Goal: Task Accomplishment & Management: Use online tool/utility

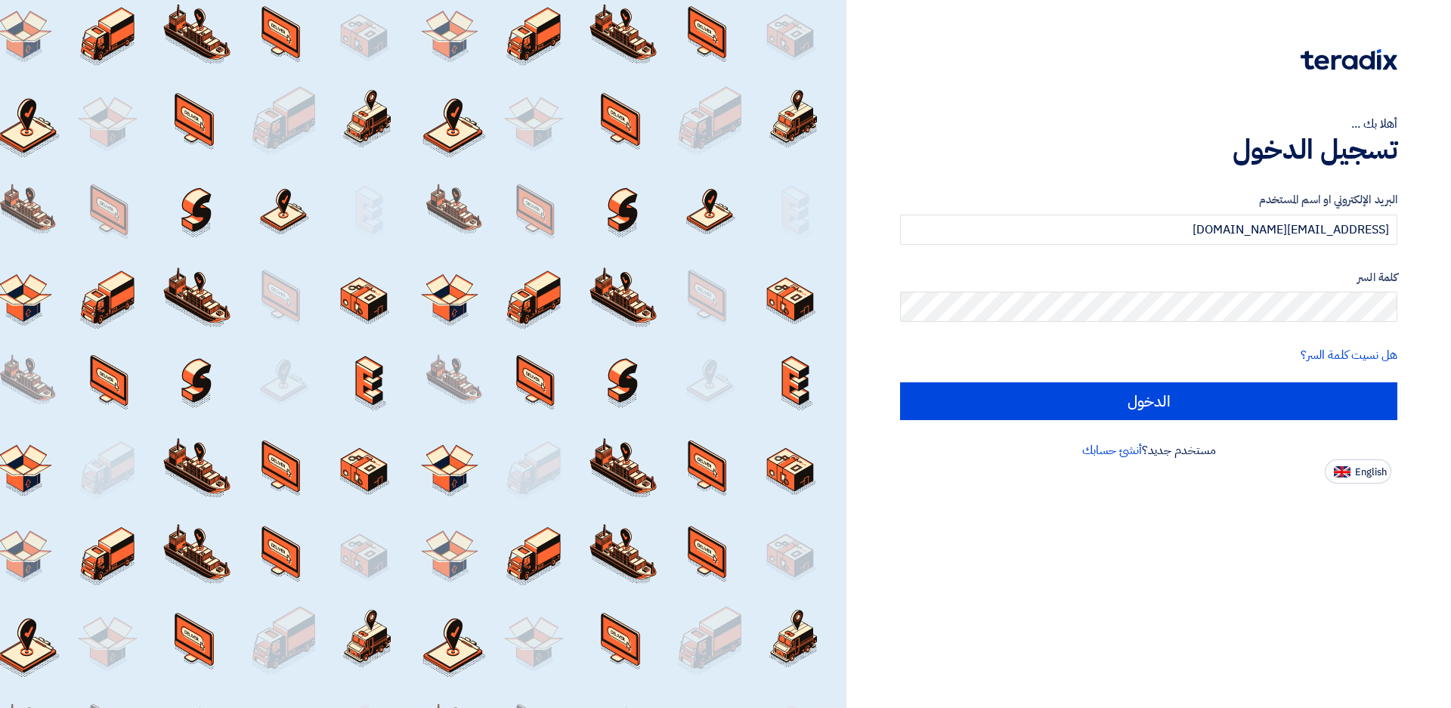
click at [1174, 389] on input "الدخول" at bounding box center [1148, 401] width 497 height 38
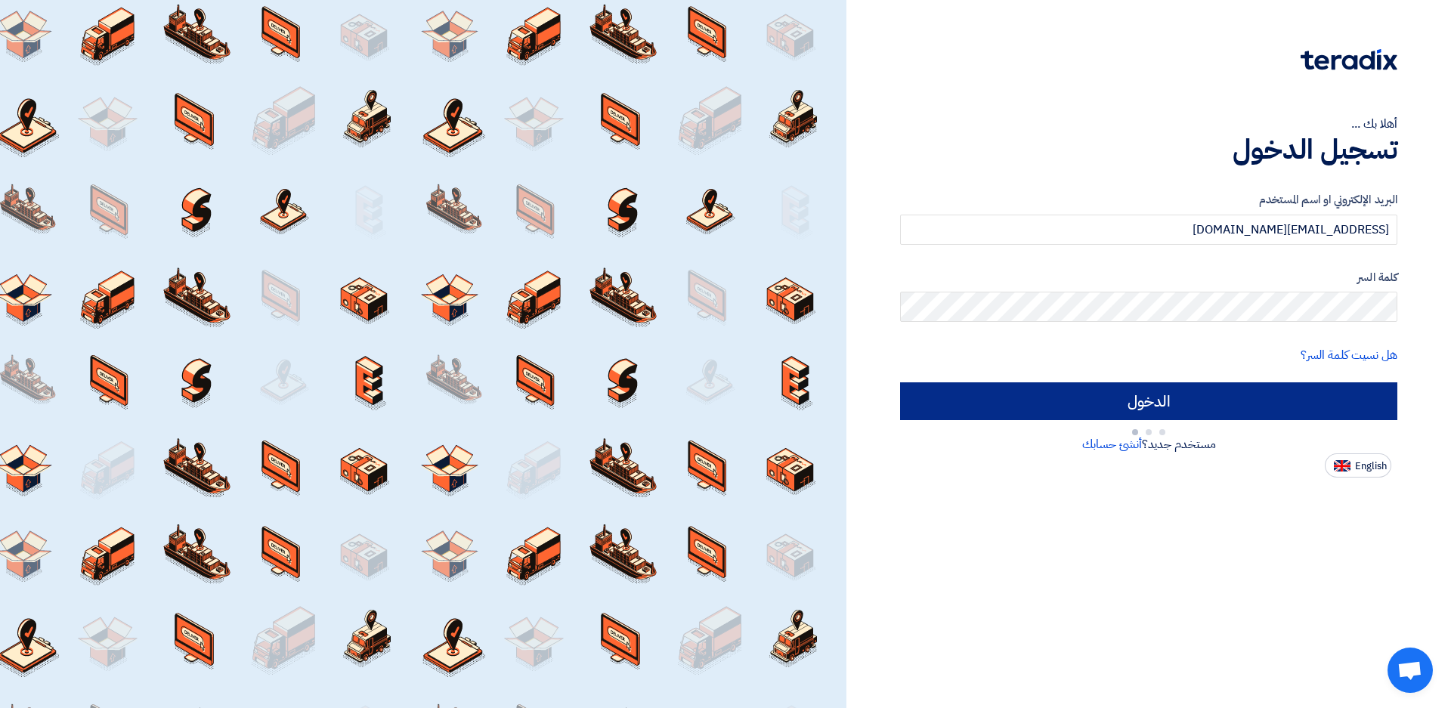
type input "Sign in"
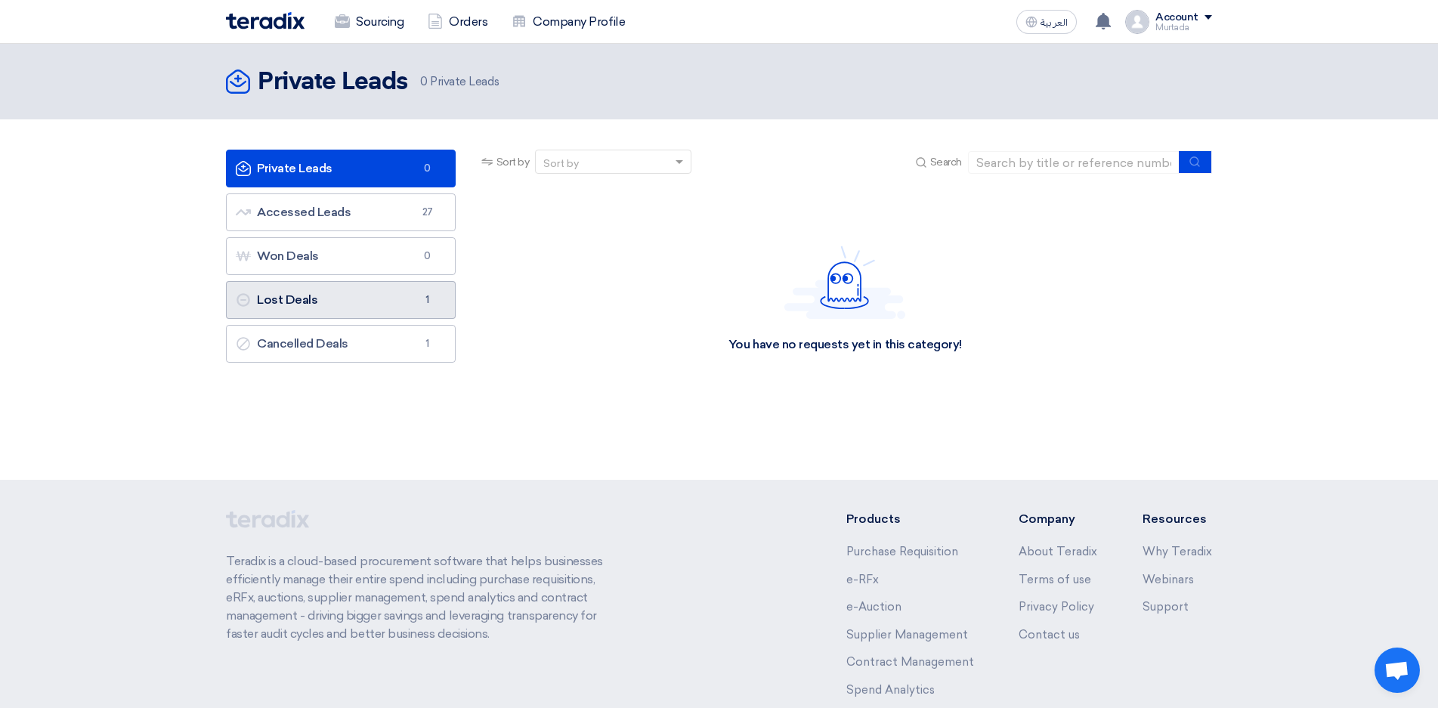
click at [336, 305] on link "Lost Deals Lost Deals 1" at bounding box center [341, 300] width 230 height 38
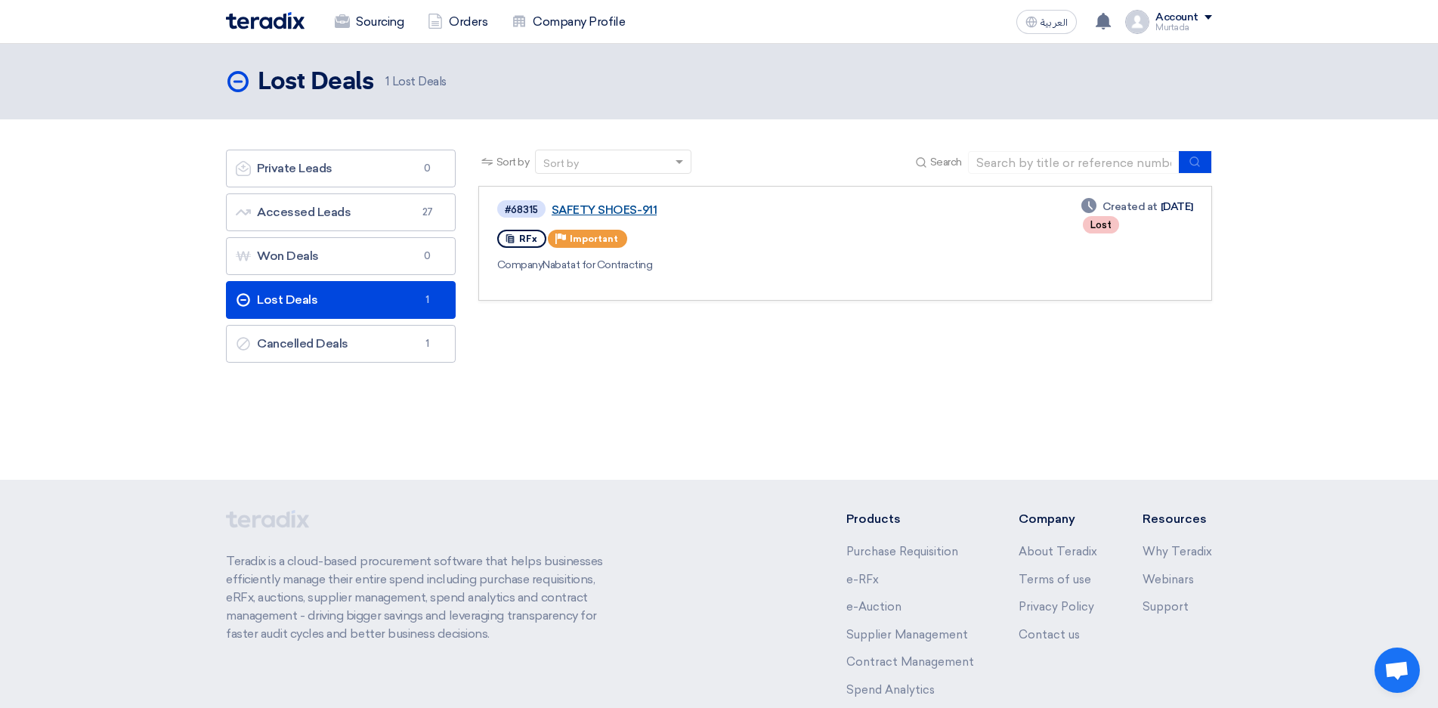
click at [573, 207] on link "SAFETY SHOES-911" at bounding box center [741, 210] width 378 height 14
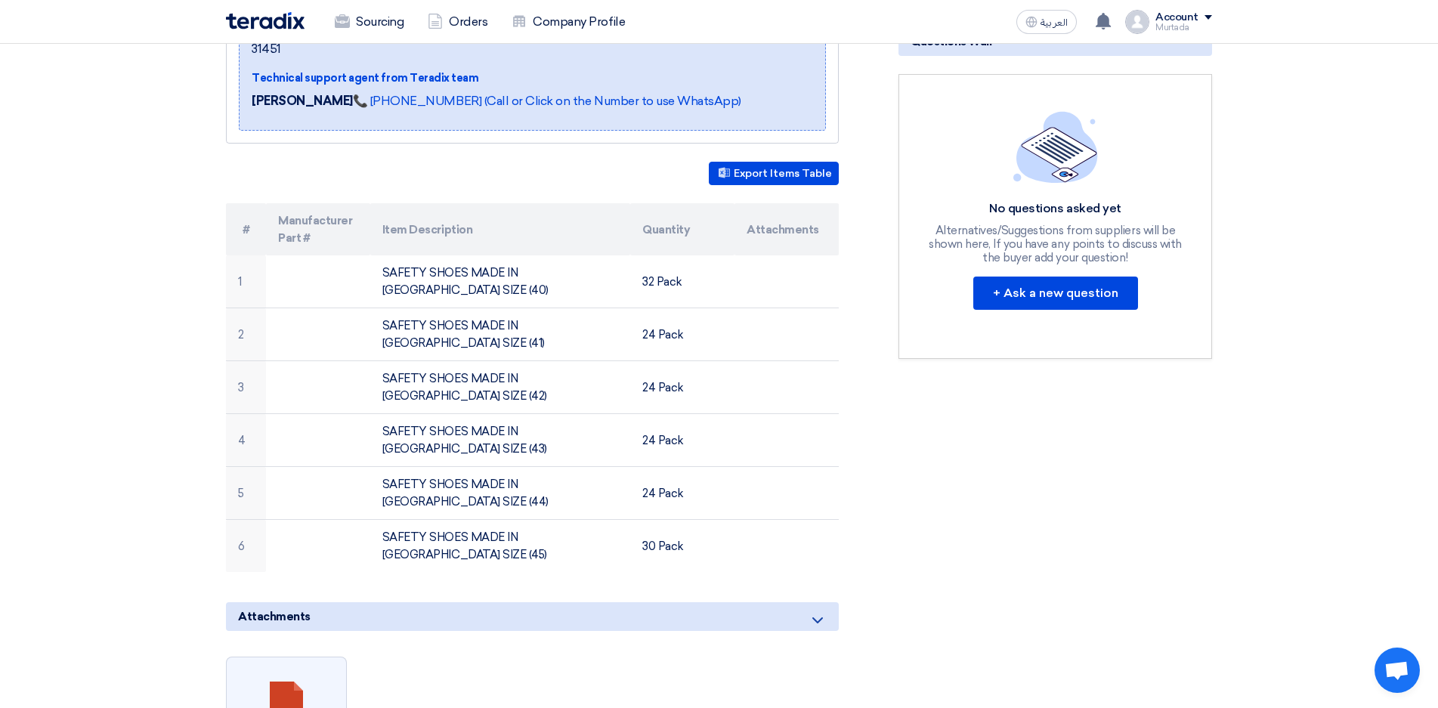
scroll to position [529, 0]
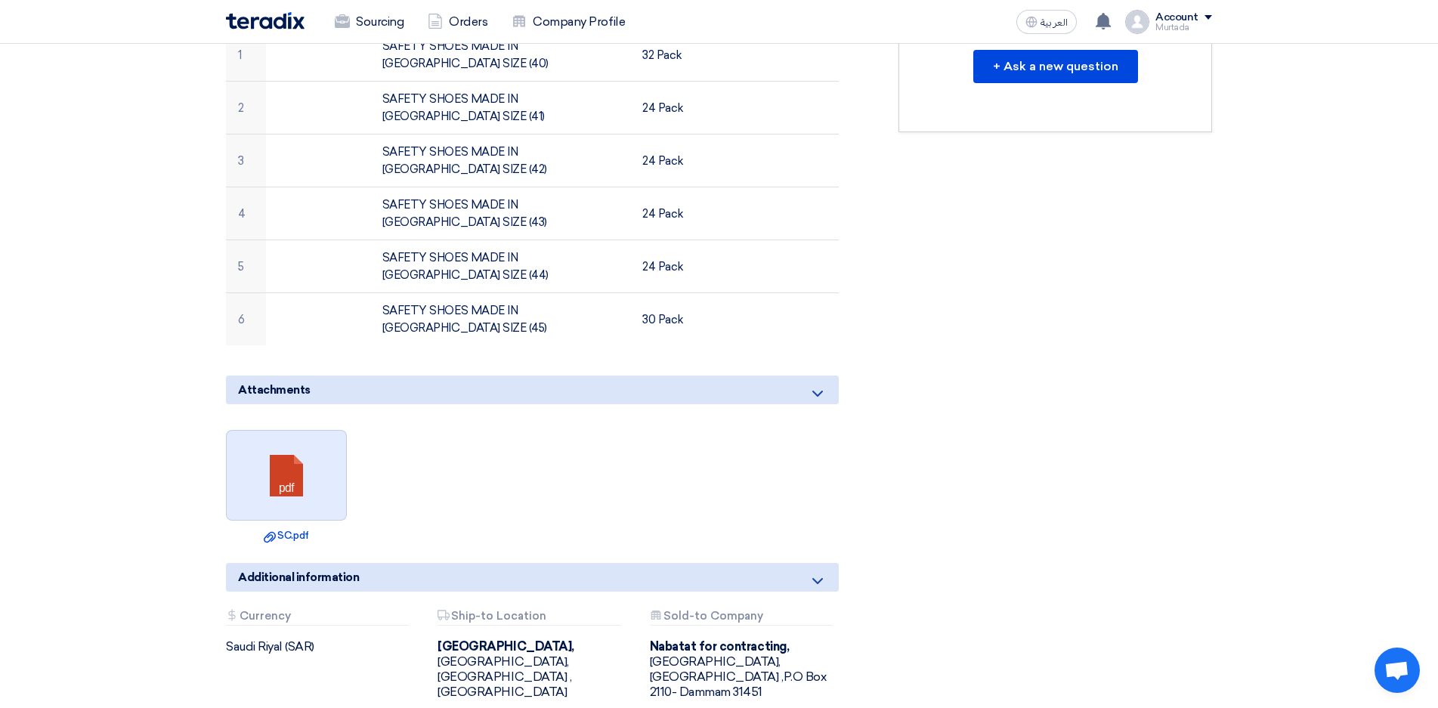
click at [302, 431] on link at bounding box center [287, 476] width 121 height 91
click at [284, 431] on link at bounding box center [287, 476] width 121 height 91
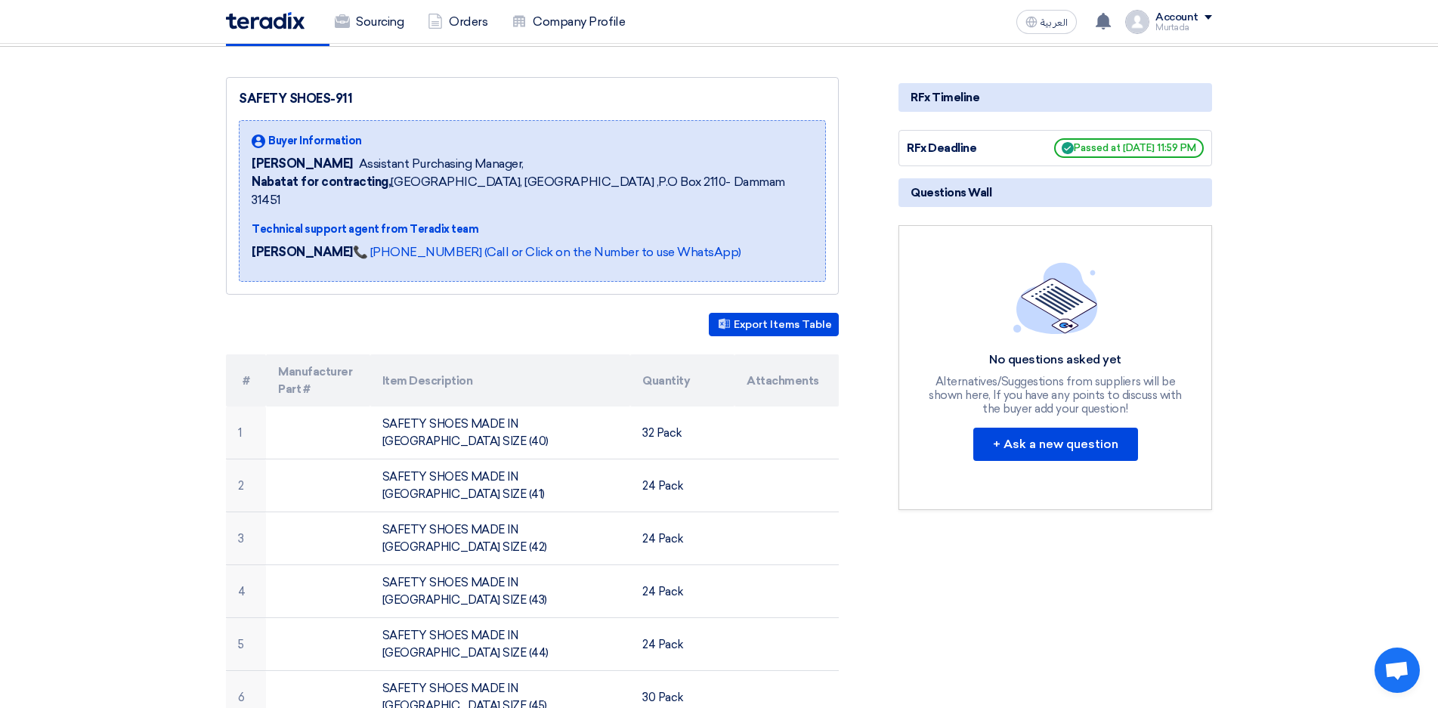
scroll to position [0, 0]
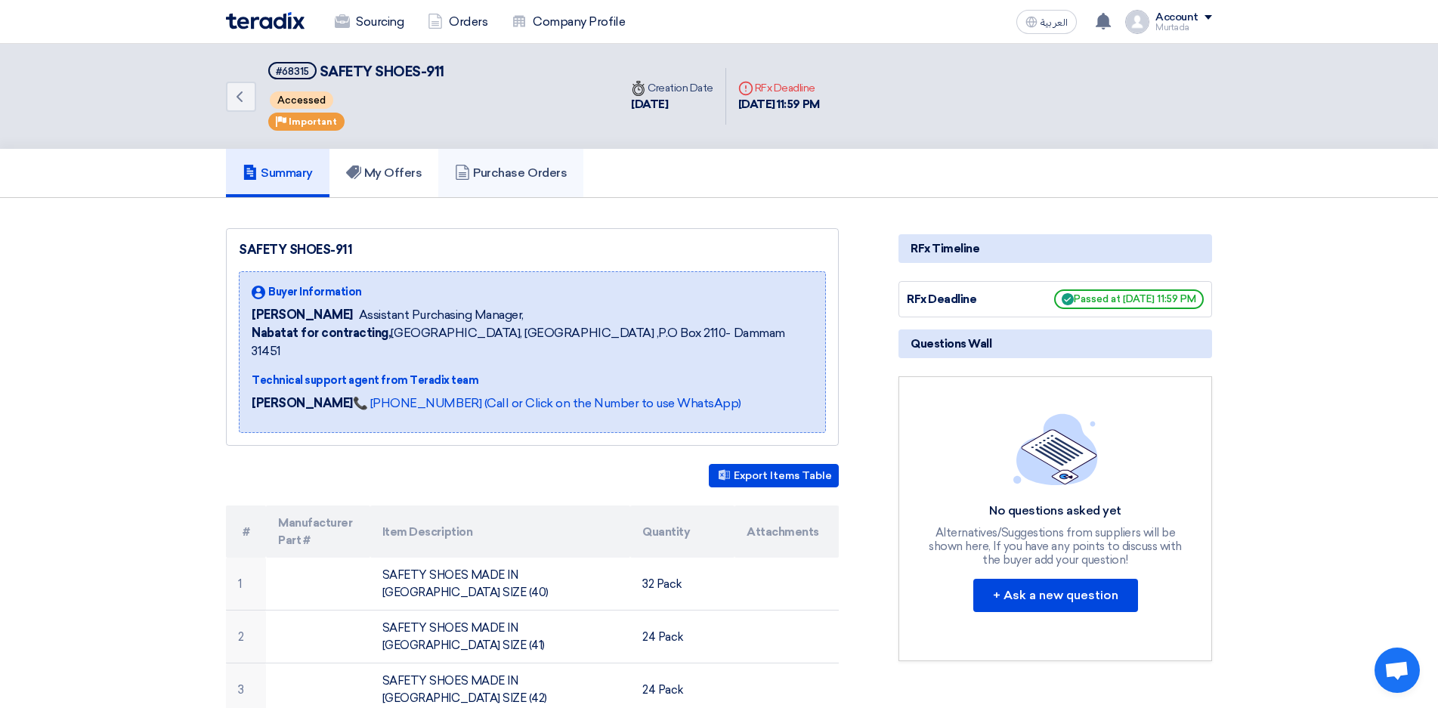
click at [520, 175] on h5 "Purchase Orders" at bounding box center [511, 172] width 112 height 15
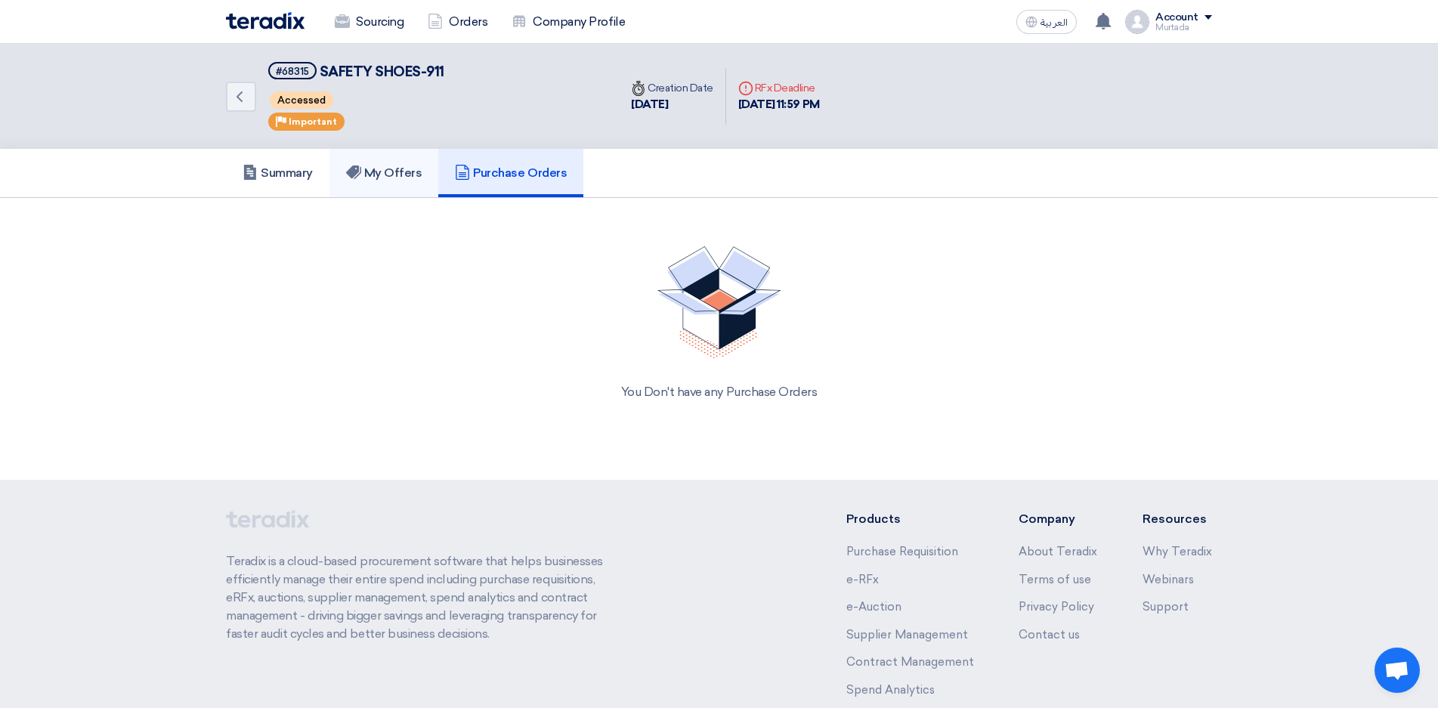
click at [414, 176] on h5 "My Offers" at bounding box center [384, 172] width 76 height 15
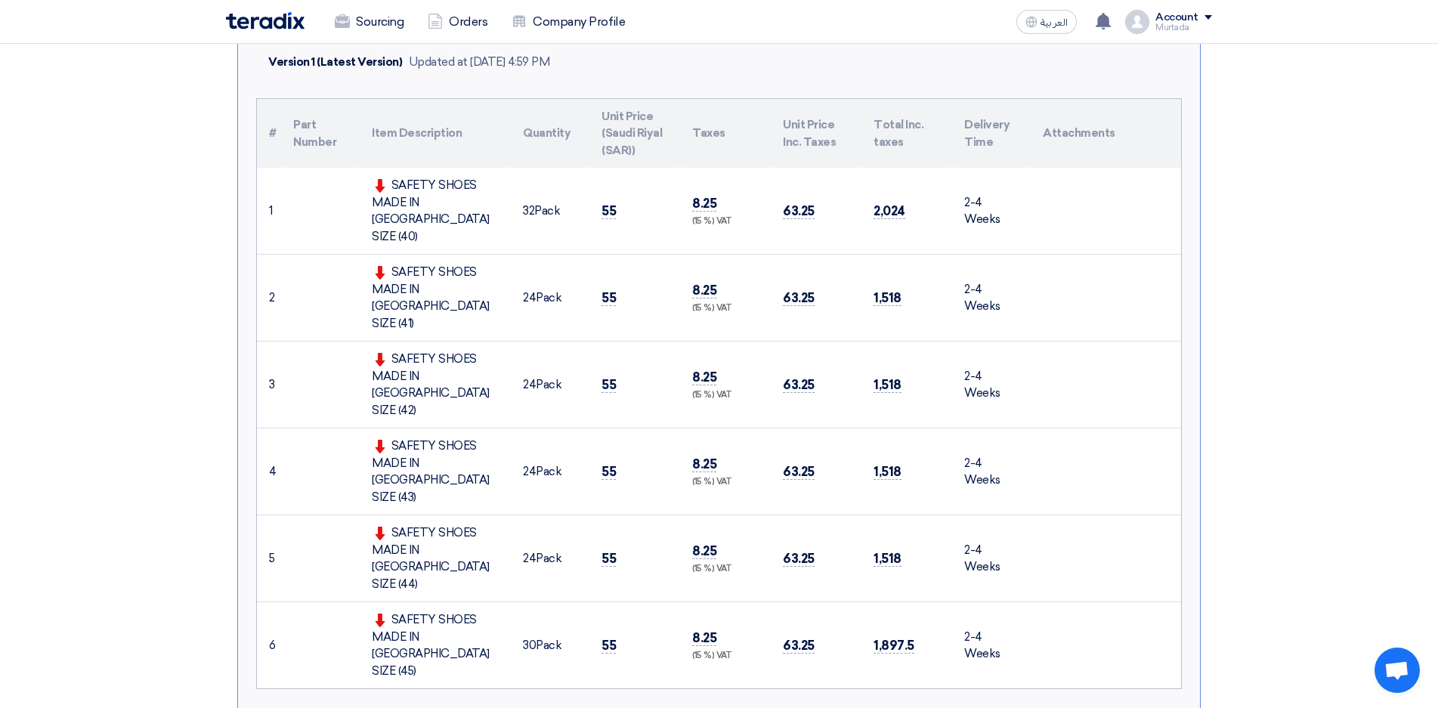
scroll to position [453, 0]
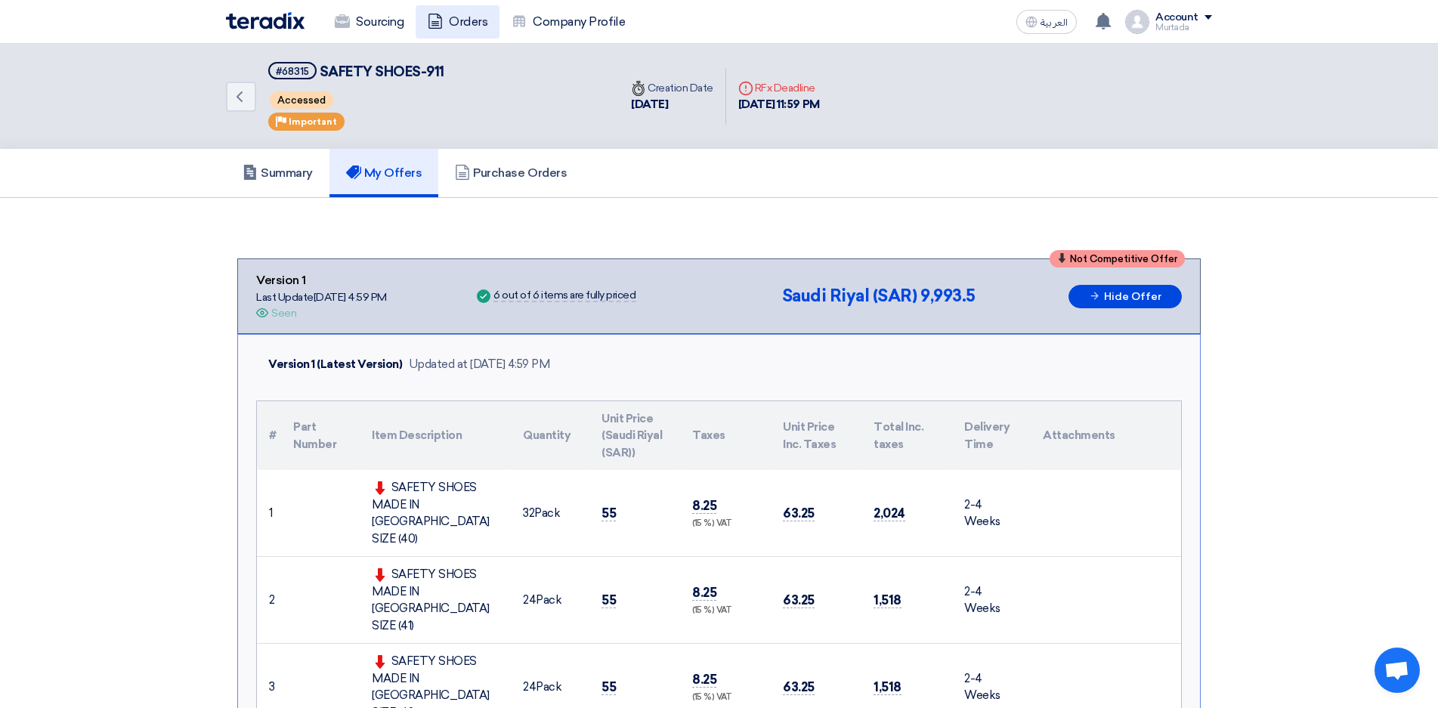
click at [465, 19] on link "Orders" at bounding box center [458, 21] width 84 height 33
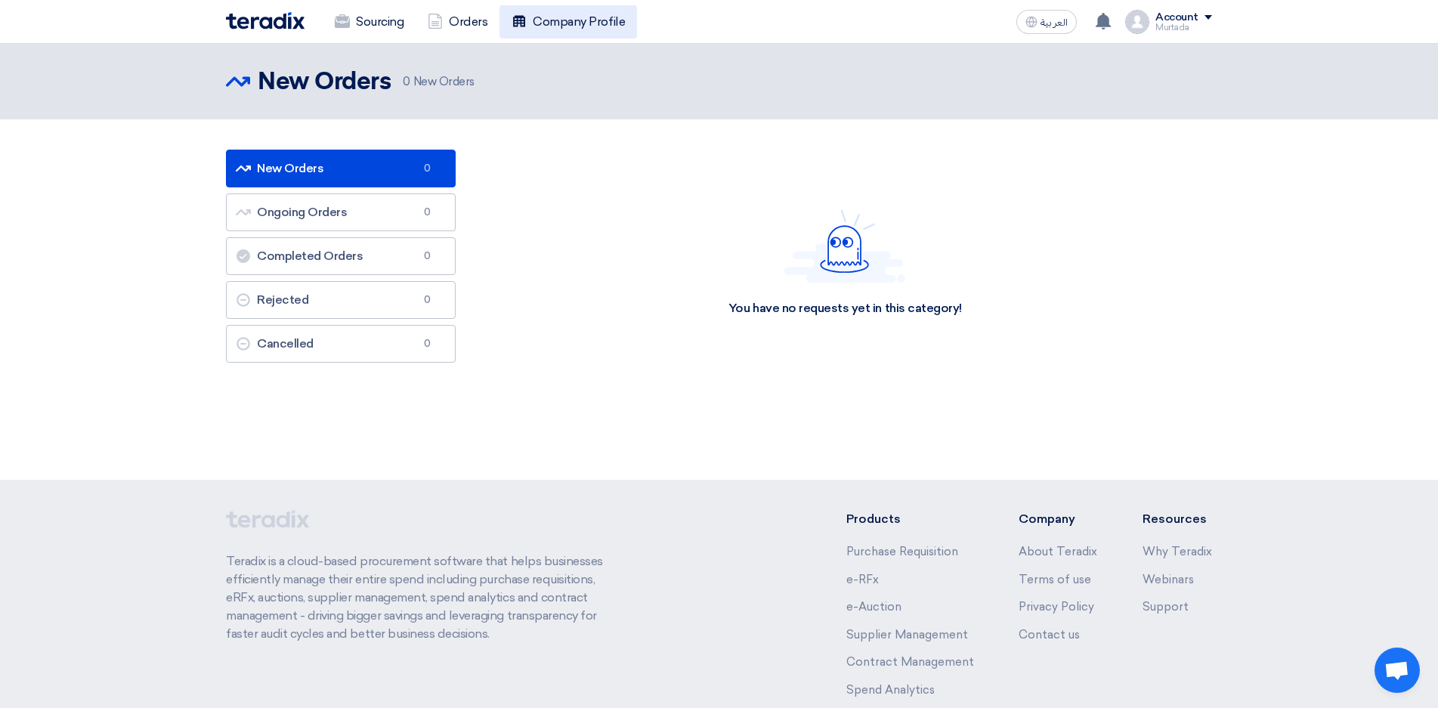
click at [583, 9] on link "Company Profile" at bounding box center [568, 21] width 138 height 33
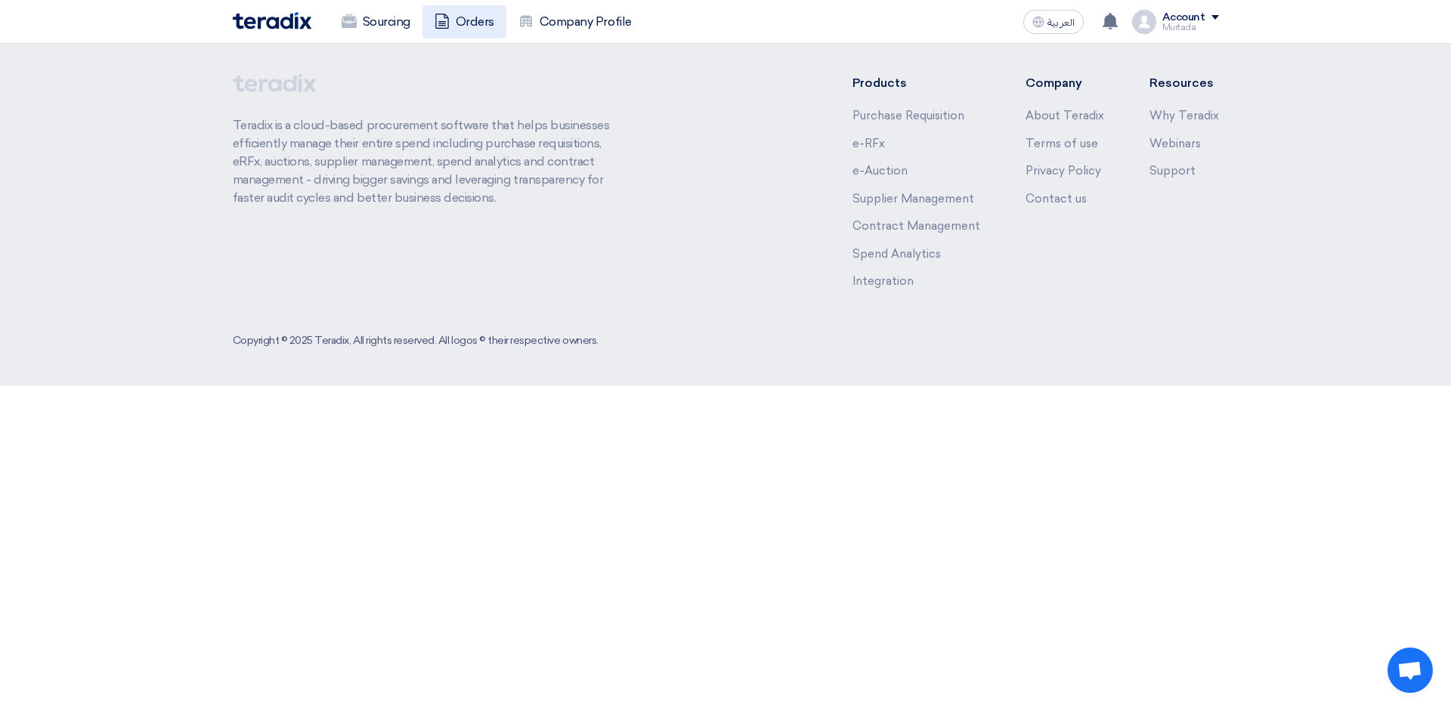
click at [466, 16] on link "Orders" at bounding box center [464, 21] width 84 height 33
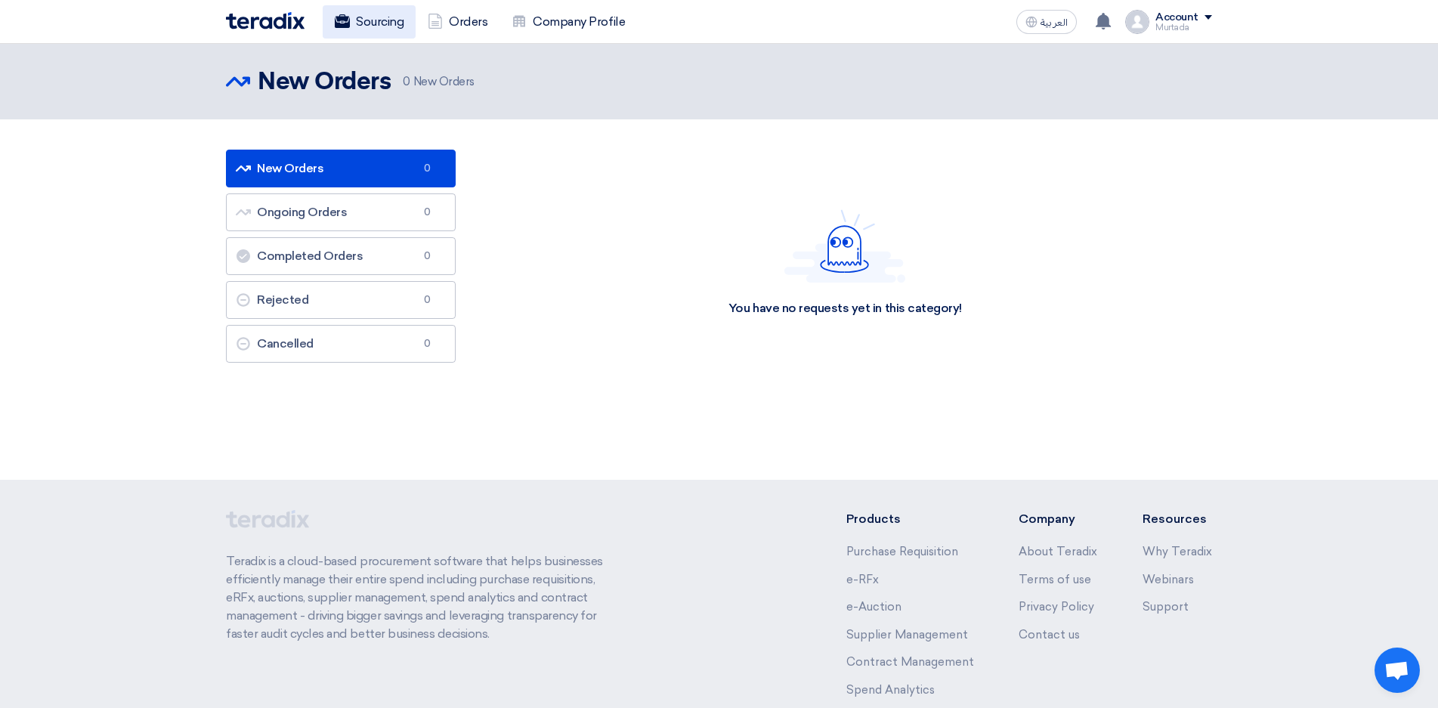
click at [379, 23] on link "Sourcing" at bounding box center [369, 21] width 93 height 33
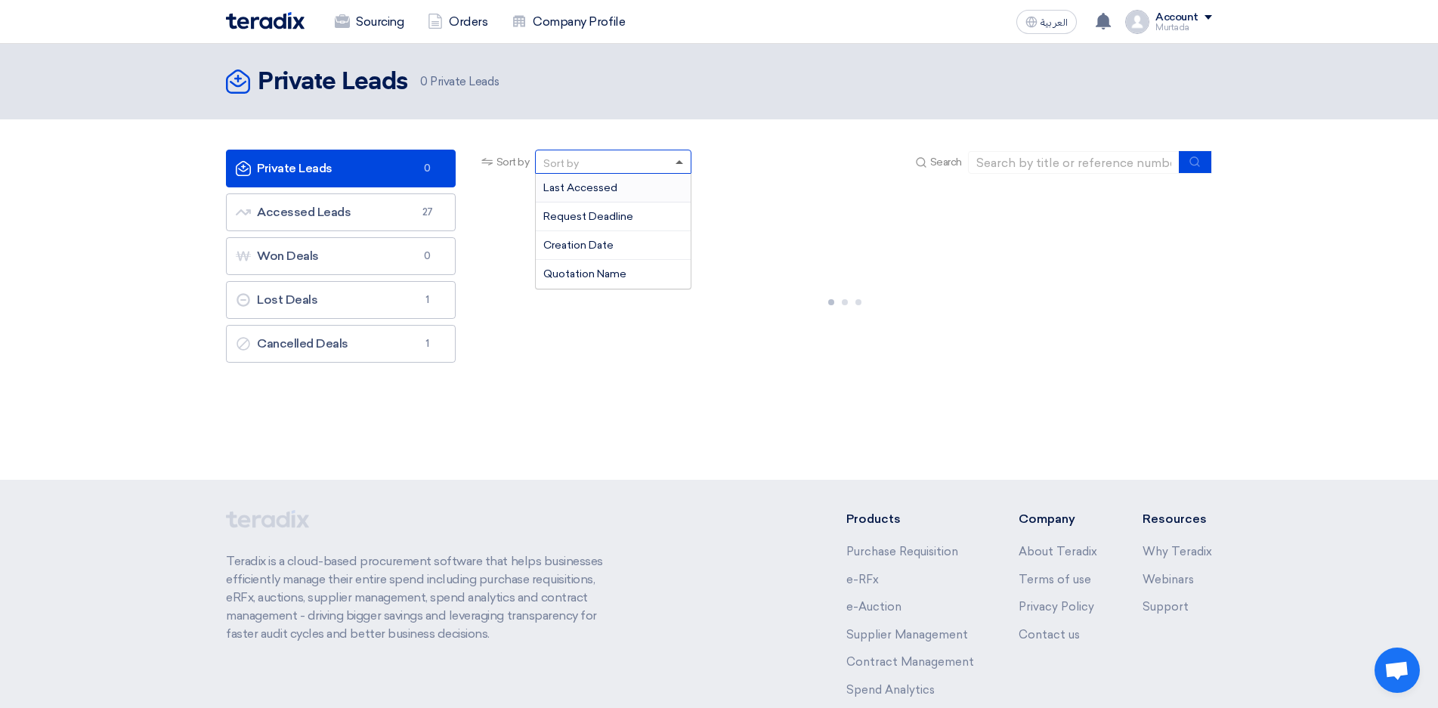
click at [682, 160] on span at bounding box center [680, 162] width 8 height 4
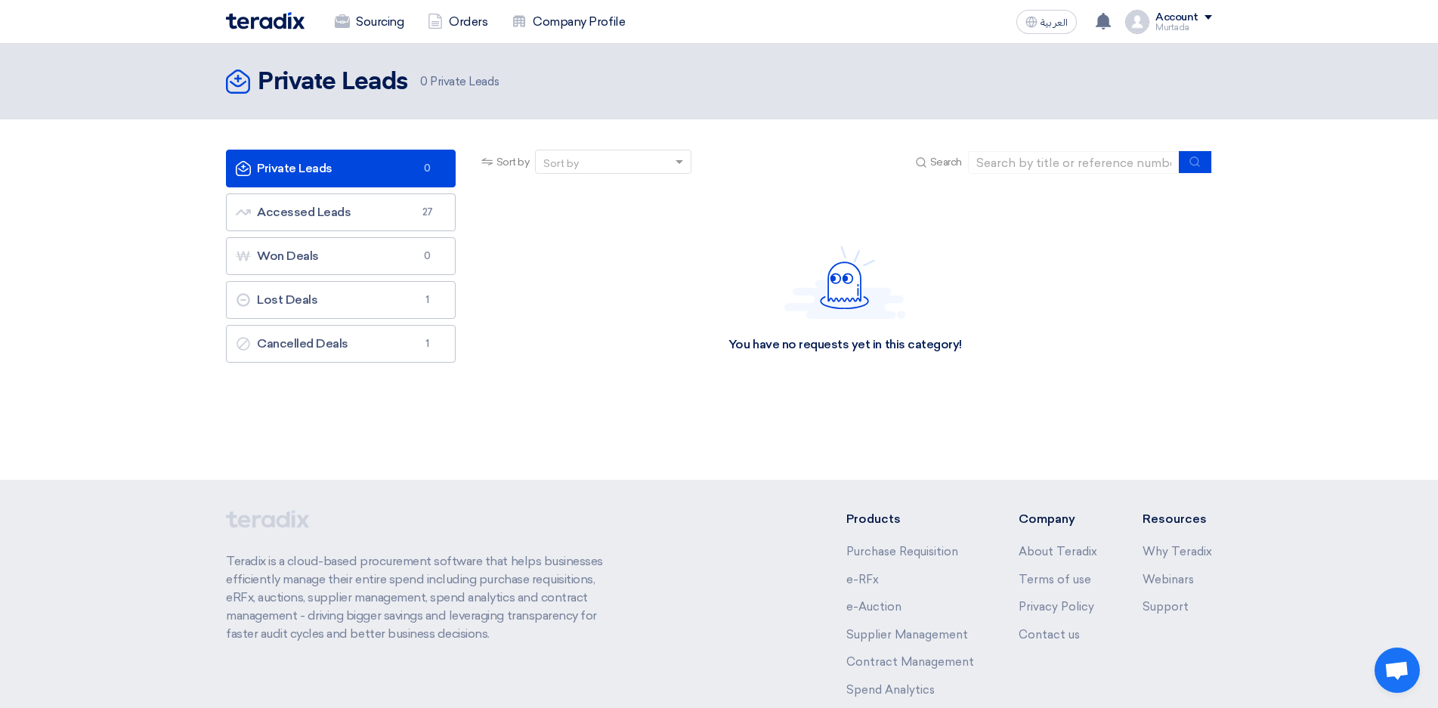
click at [1087, 260] on div "You have no requests yet in this category!" at bounding box center [845, 299] width 734 height 227
click at [416, 219] on link "Accessed Leads Accessed Leads 27" at bounding box center [341, 212] width 230 height 38
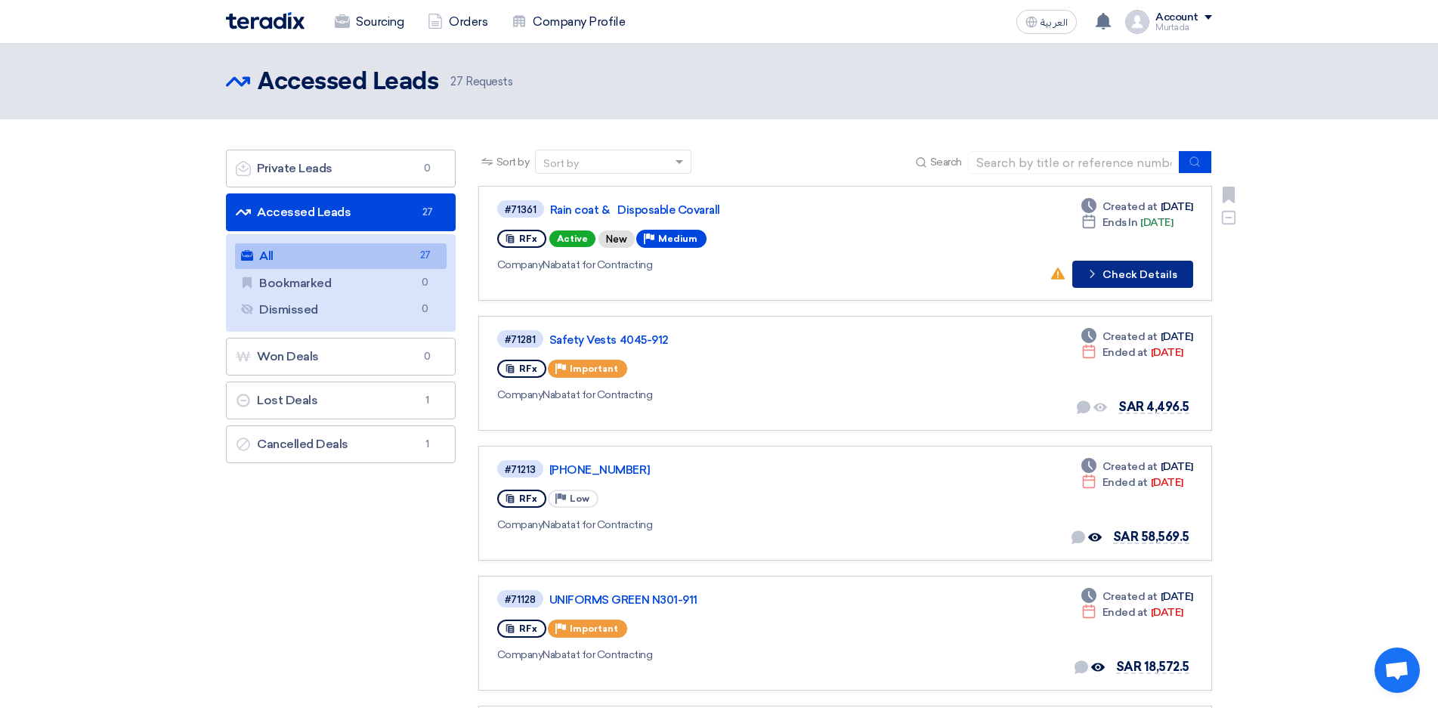
click at [1151, 274] on button "Check details Check Details" at bounding box center [1132, 274] width 121 height 27
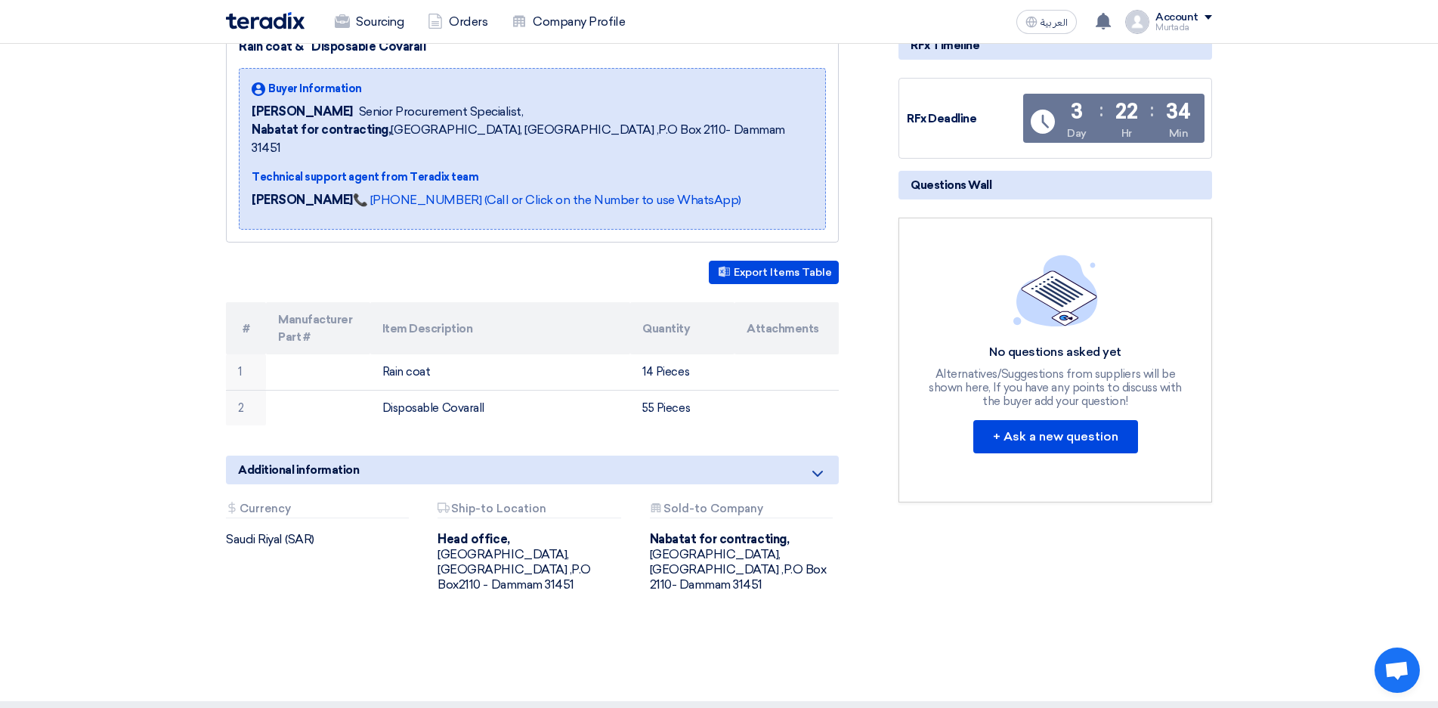
scroll to position [279, 0]
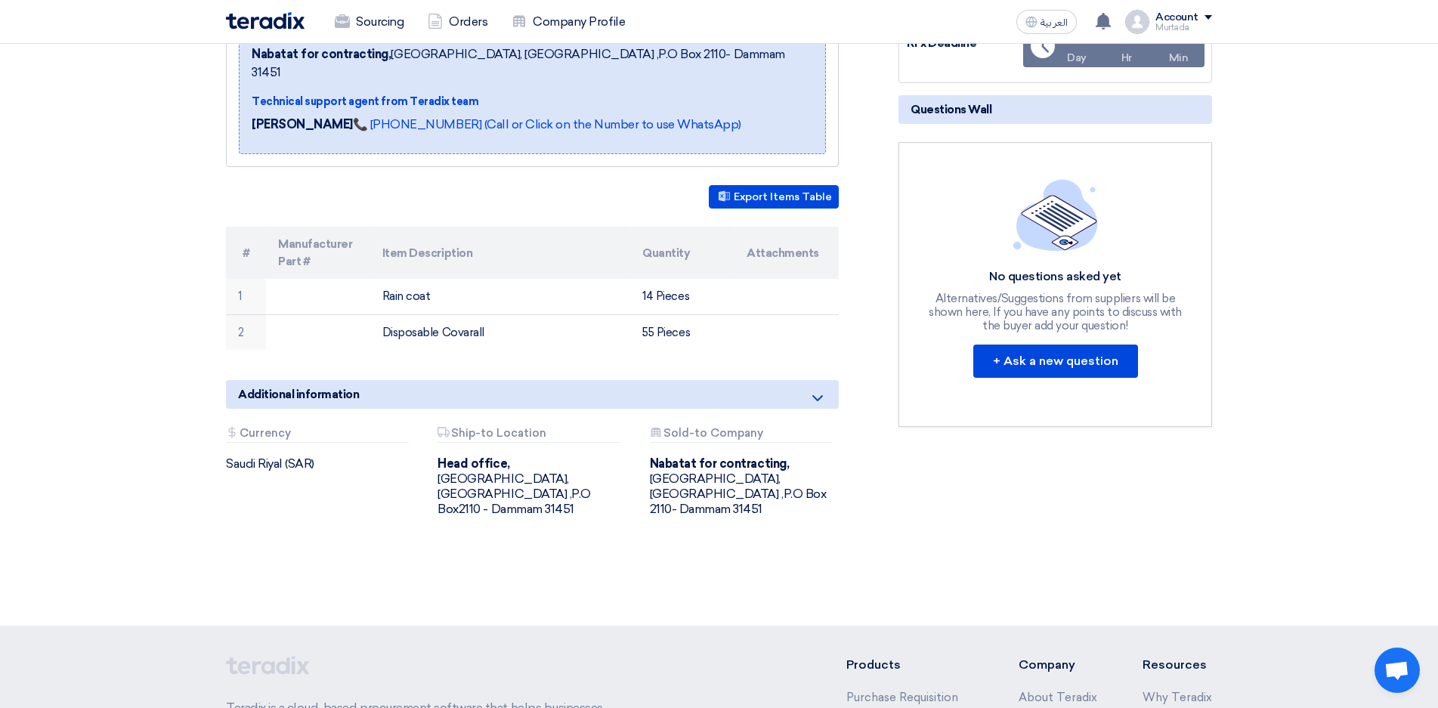
click at [815, 389] on icon at bounding box center [818, 398] width 18 height 18
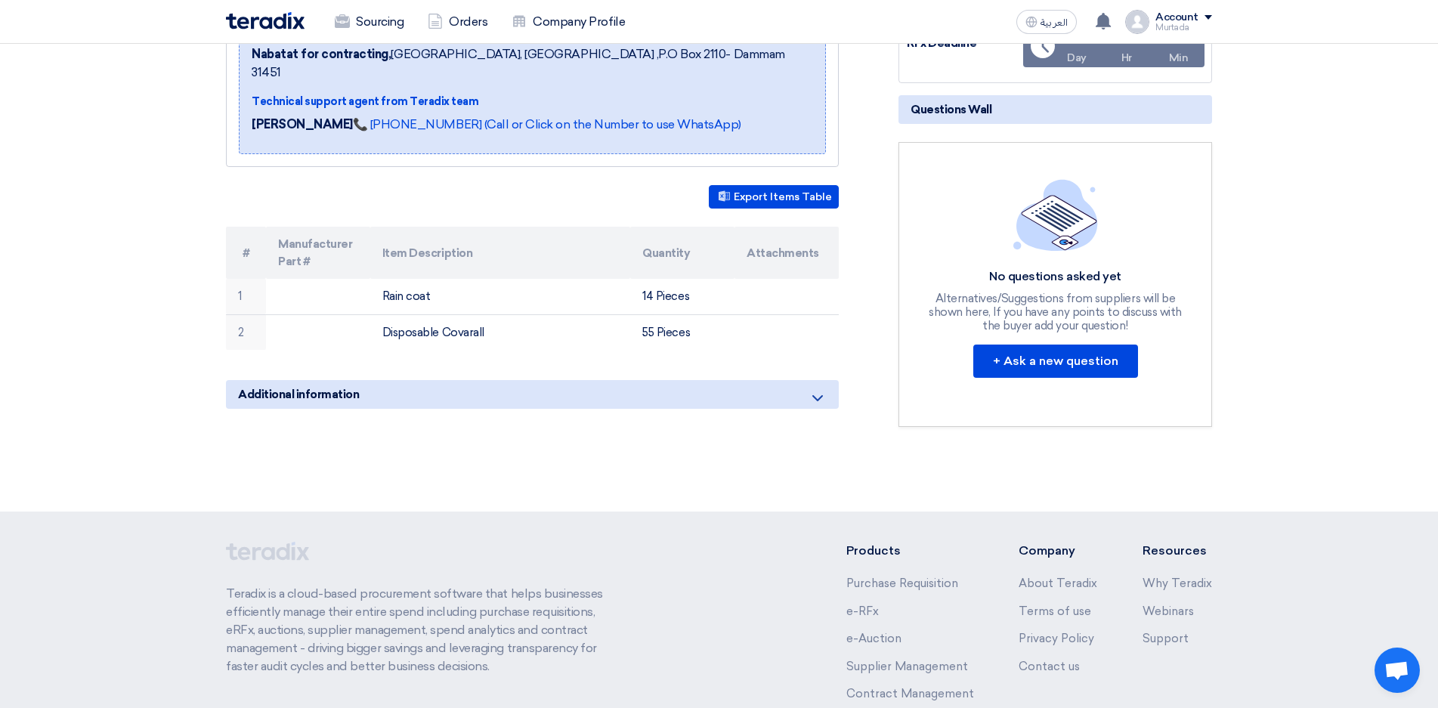
click at [812, 389] on icon at bounding box center [818, 398] width 18 height 18
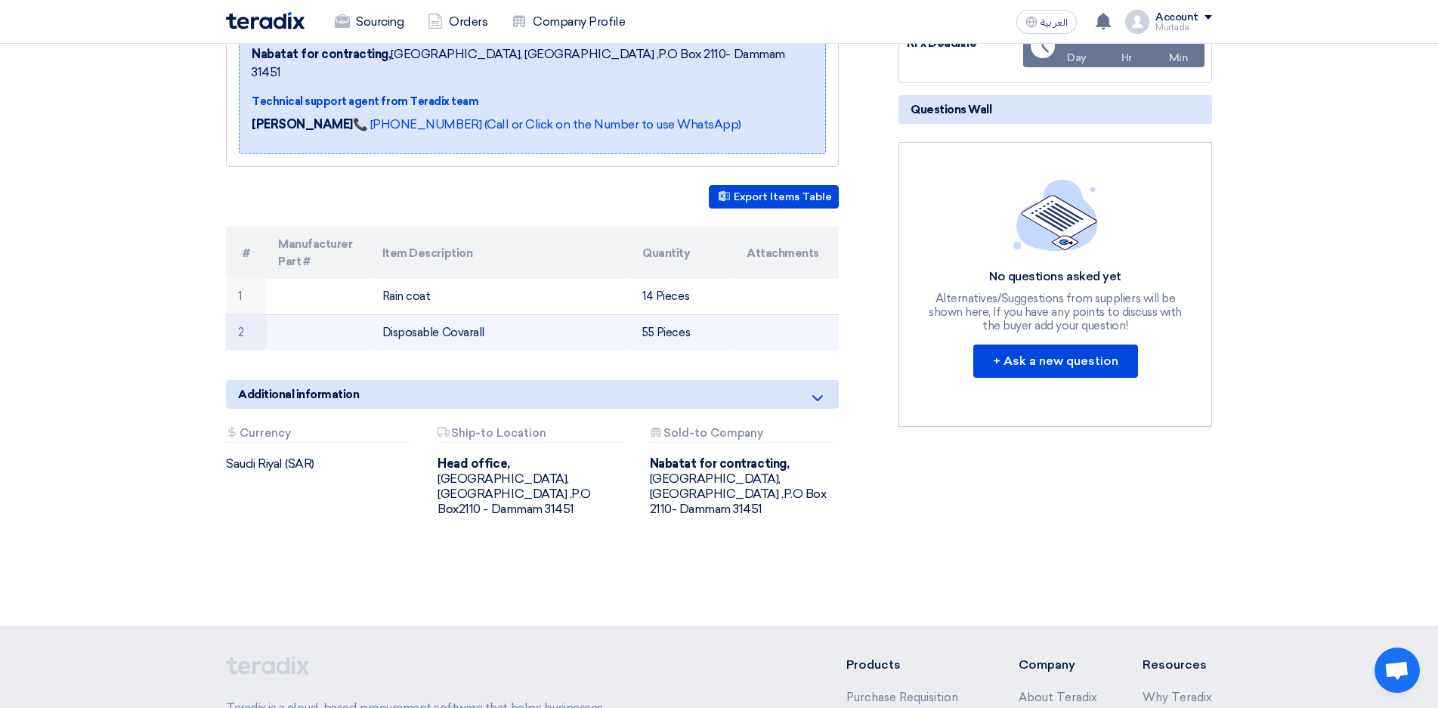
click at [661, 314] on td "55 Pieces" at bounding box center [682, 332] width 104 height 36
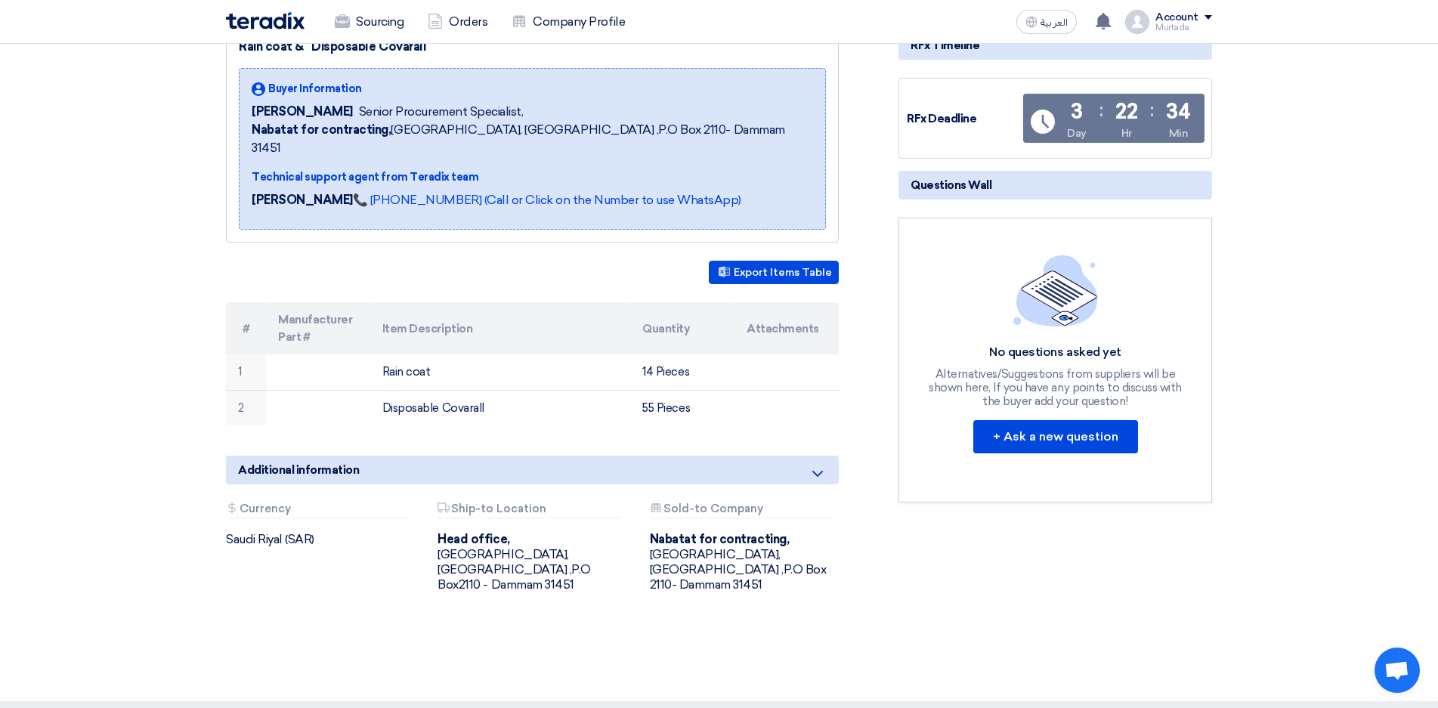
scroll to position [0, 0]
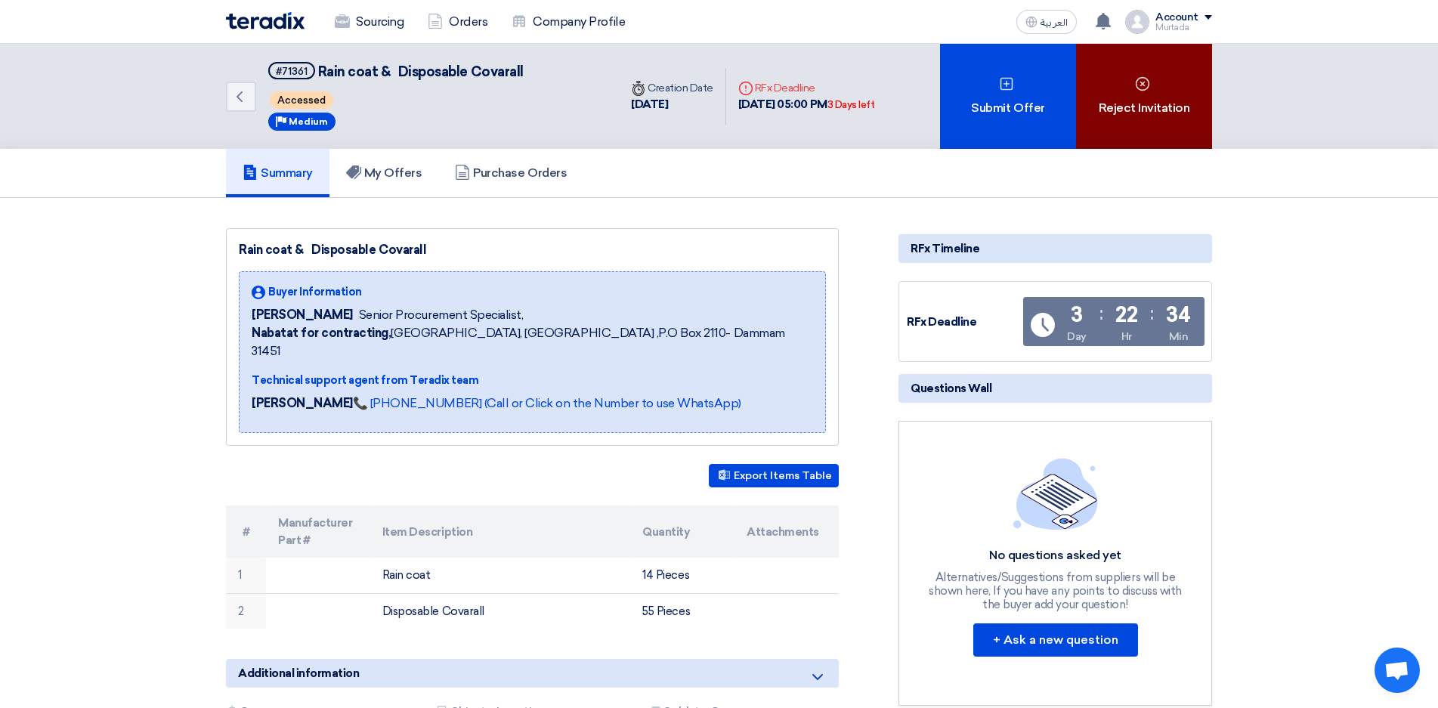
click at [1157, 117] on div "Reject Invitation" at bounding box center [1144, 96] width 136 height 105
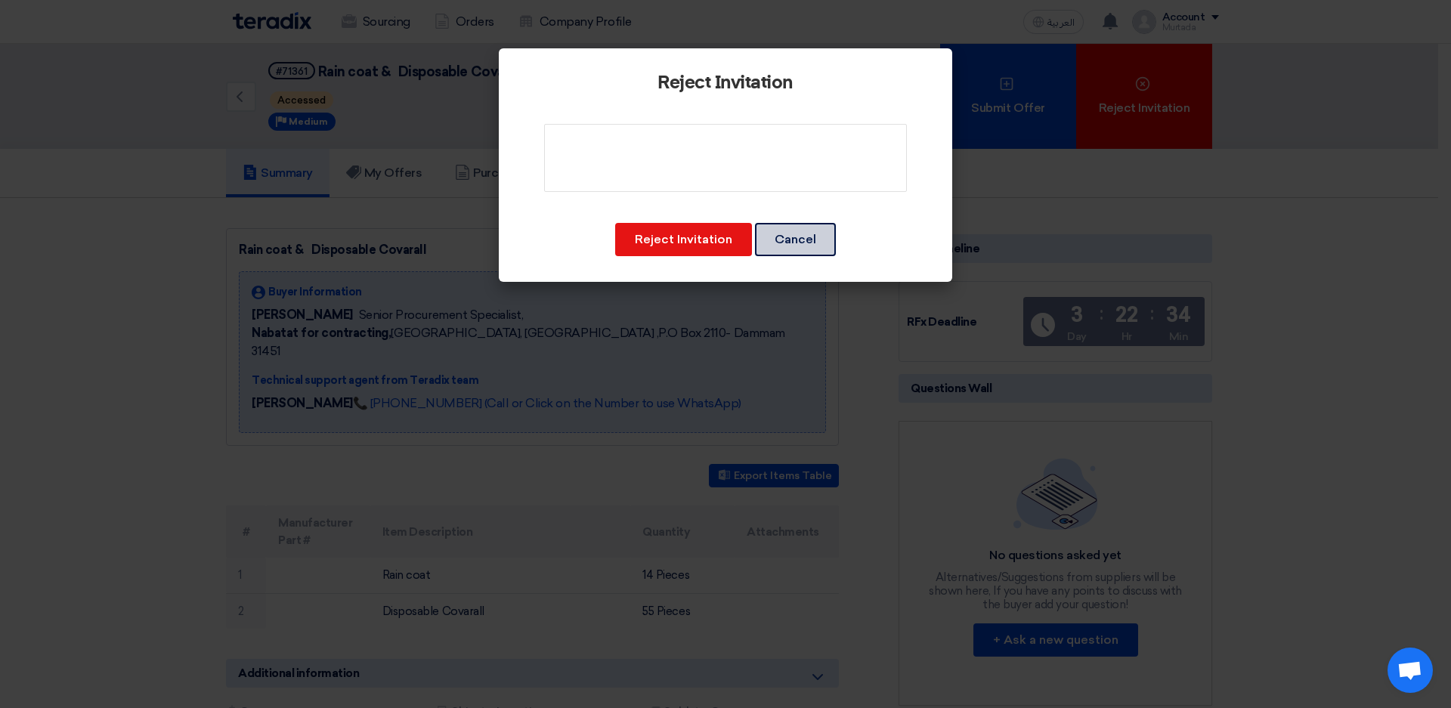
click at [794, 245] on button "Cancel" at bounding box center [795, 239] width 81 height 33
click at [794, 245] on modal-container "Reject Invitation Reject Invitation Cancel" at bounding box center [725, 354] width 1451 height 708
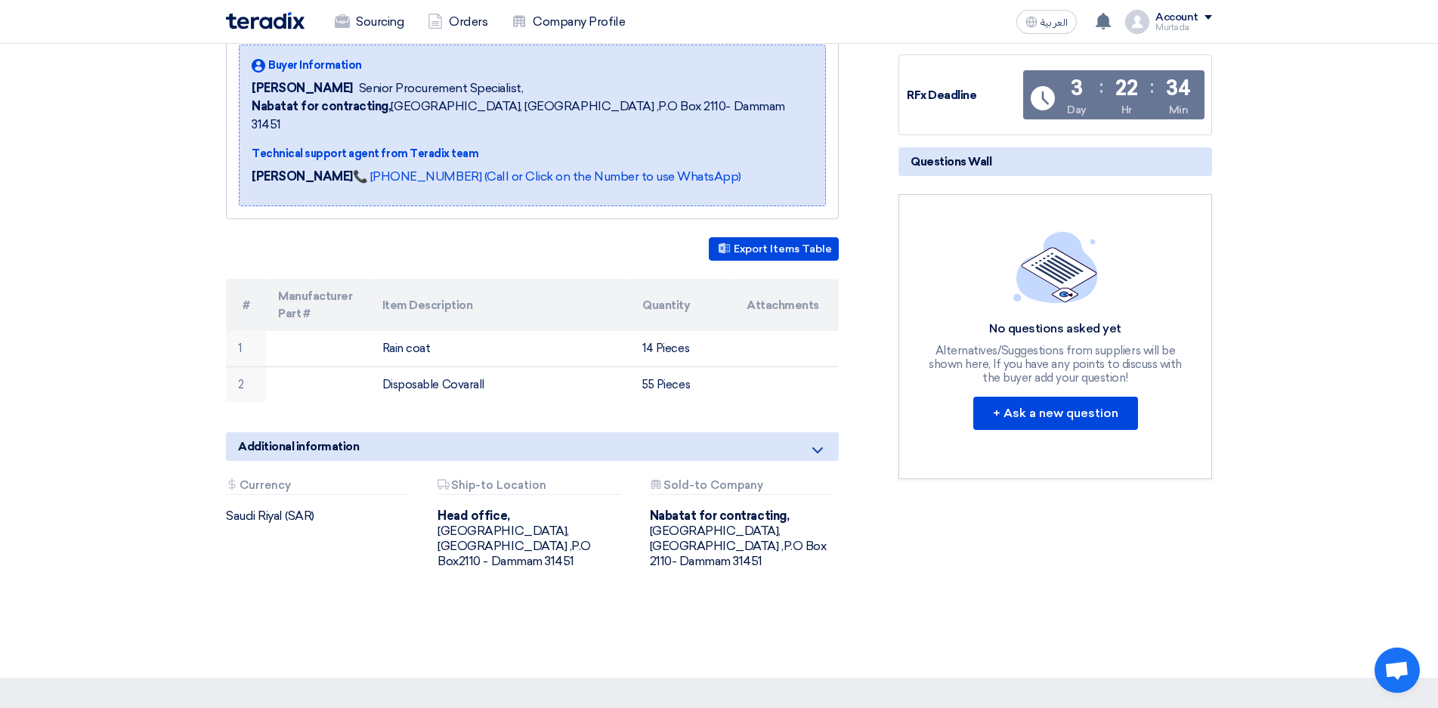
scroll to position [378, 0]
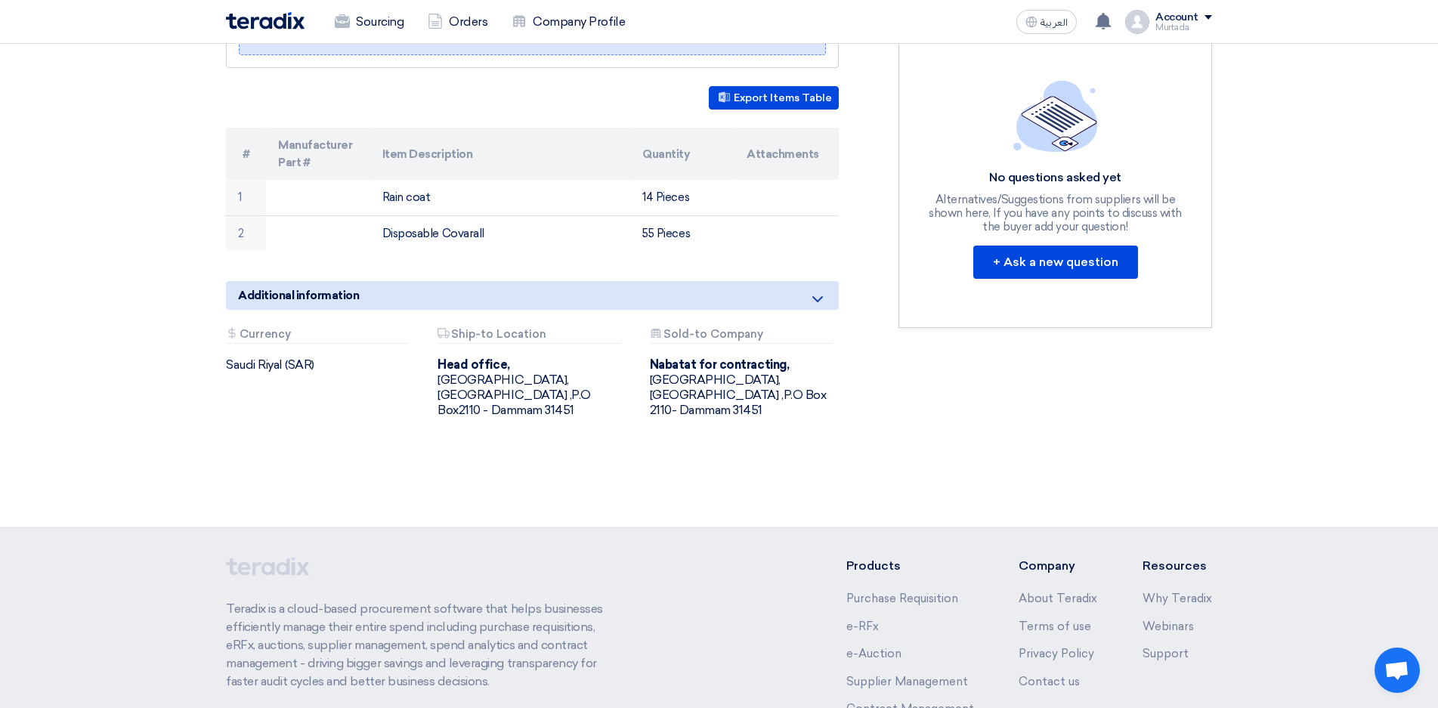
click at [815, 290] on icon at bounding box center [818, 299] width 18 height 18
